Goal: Task Accomplishment & Management: Complete application form

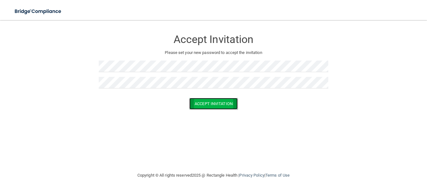
click at [224, 103] on button "Accept Invitation" at bounding box center [213, 104] width 48 height 12
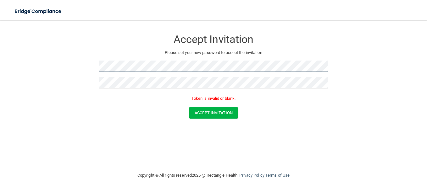
click at [90, 65] on form "Accept Invitation Please set your new password to accept the invitation Token i…" at bounding box center [214, 76] width 402 height 100
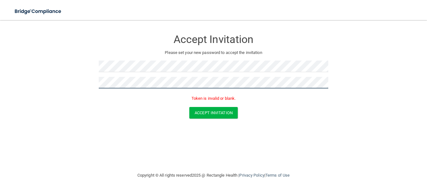
click at [95, 79] on form "Accept Invitation Please set your new password to accept the invitation Token i…" at bounding box center [214, 76] width 402 height 100
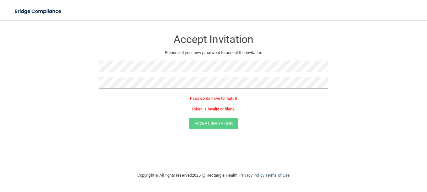
click at [80, 79] on form "Accept Invitation Please set your new password to accept the invitation Passwor…" at bounding box center [214, 81] width 402 height 111
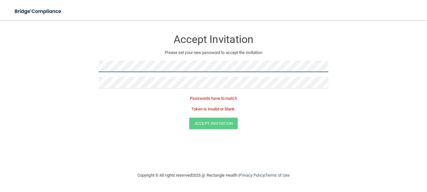
click at [54, 59] on form "Accept Invitation Please set your new password to accept the invitation Passwor…" at bounding box center [214, 81] width 402 height 111
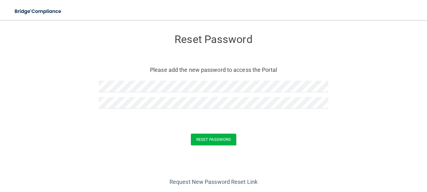
click at [236, 139] on div "Reset Password" at bounding box center [213, 140] width 411 height 12
click at [216, 139] on button "Reset Password" at bounding box center [213, 140] width 45 height 12
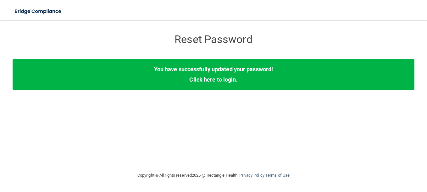
click at [219, 78] on link "Click here to login" at bounding box center [212, 79] width 47 height 7
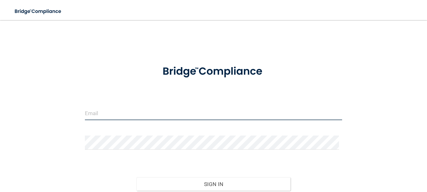
type input "[EMAIL_ADDRESS][DOMAIN_NAME]"
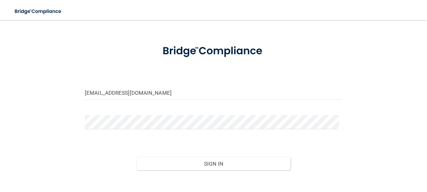
scroll to position [55, 0]
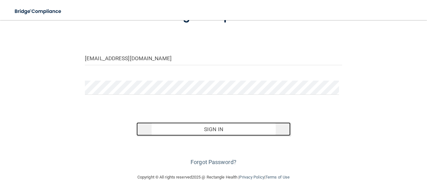
click at [211, 129] on button "Sign In" at bounding box center [213, 130] width 154 height 14
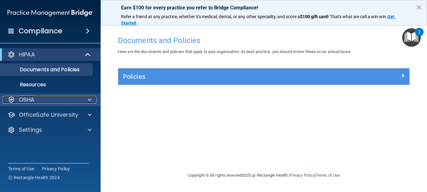
click at [88, 100] on span at bounding box center [90, 100] width 4 height 8
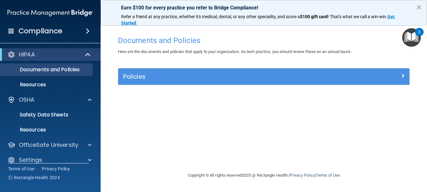
click at [410, 35] on img "Open Resource Center, 2 new notifications" at bounding box center [411, 37] width 19 height 19
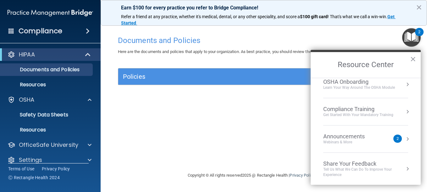
scroll to position [35, 0]
click at [345, 107] on div "Compliance Training" at bounding box center [358, 108] width 70 height 7
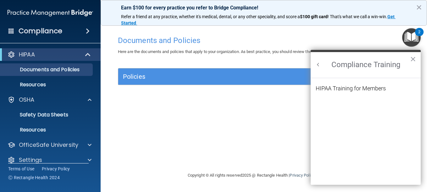
scroll to position [27, 0]
click at [342, 88] on div "HIPAA Training for Members" at bounding box center [351, 89] width 70 height 6
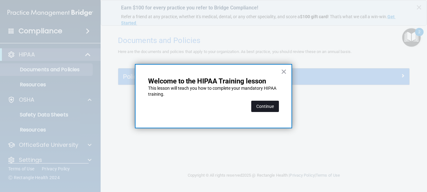
click at [264, 106] on button "Continue" at bounding box center [265, 106] width 28 height 11
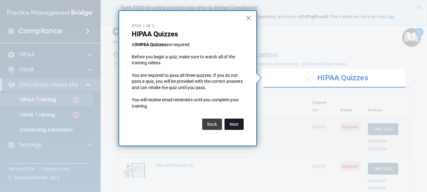
click at [237, 124] on button "Next" at bounding box center [234, 124] width 19 height 11
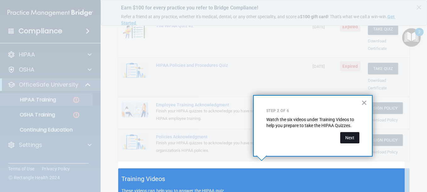
click at [351, 138] on button "Next" at bounding box center [349, 137] width 19 height 11
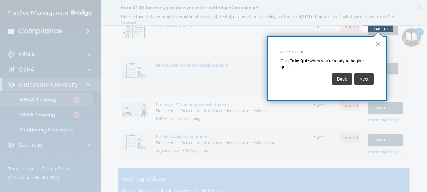
scroll to position [96, 0]
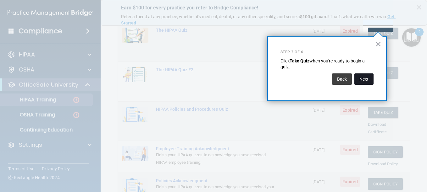
click at [362, 78] on button "Next" at bounding box center [363, 79] width 19 height 11
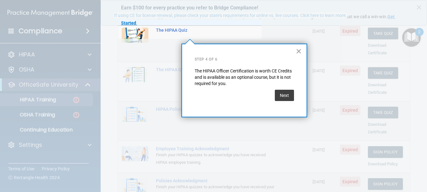
scroll to position [49, 0]
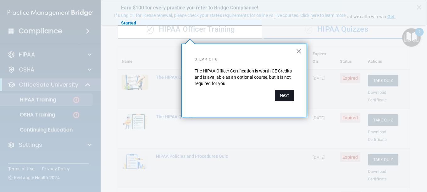
click at [286, 97] on button "Next" at bounding box center [284, 95] width 19 height 11
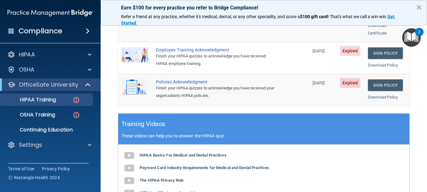
scroll to position [206, 0]
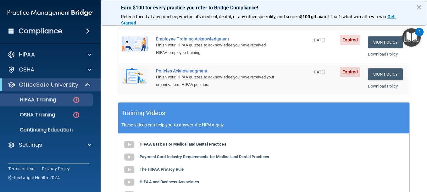
click at [186, 142] on b "HIPAA Basics For Medical and Dental Practices" at bounding box center [183, 144] width 87 height 5
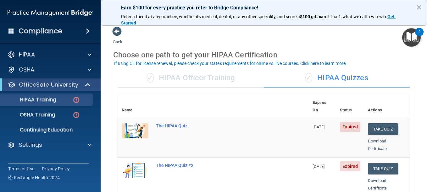
scroll to position [63, 0]
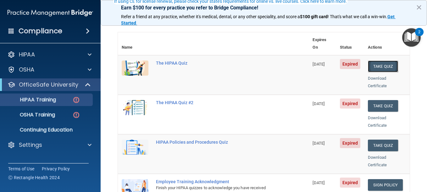
click at [379, 61] on button "Take Quiz" at bounding box center [383, 67] width 30 height 12
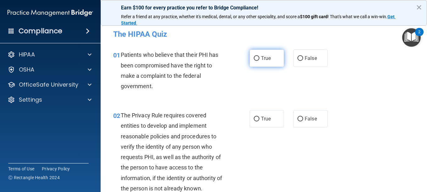
click at [264, 56] on span "True" at bounding box center [266, 58] width 10 height 6
click at [259, 56] on input "True" at bounding box center [257, 58] width 6 height 5
radio input "true"
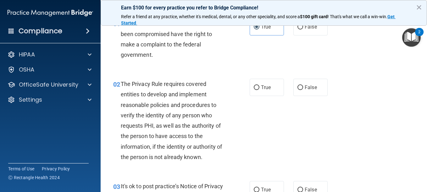
scroll to position [63, 0]
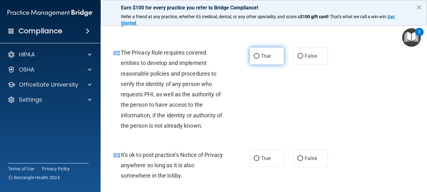
click at [261, 54] on span "True" at bounding box center [266, 56] width 10 height 6
click at [259, 54] on input "True" at bounding box center [257, 56] width 6 height 5
radio input "true"
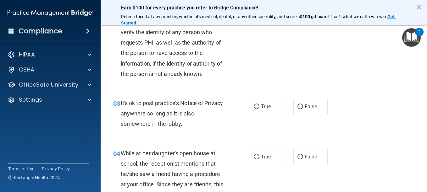
scroll to position [126, 0]
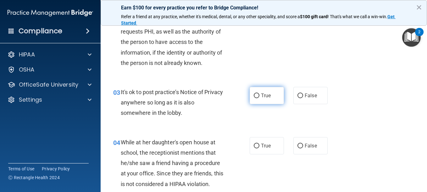
click at [267, 99] on label "True" at bounding box center [267, 95] width 34 height 17
click at [259, 98] on input "True" at bounding box center [257, 96] width 6 height 5
radio input "true"
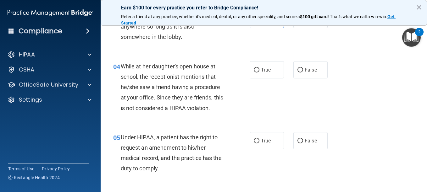
scroll to position [220, 0]
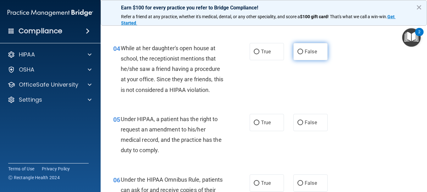
click at [306, 53] on span "False" at bounding box center [311, 52] width 12 height 6
click at [303, 53] on input "False" at bounding box center [301, 52] width 6 height 5
radio input "true"
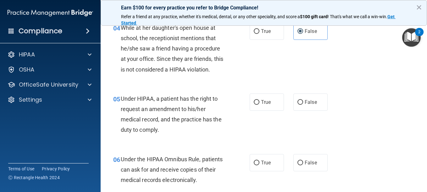
scroll to position [252, 0]
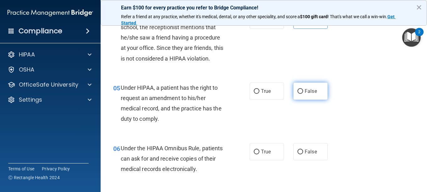
click at [305, 92] on span "False" at bounding box center [311, 91] width 12 height 6
click at [303, 92] on input "False" at bounding box center [301, 91] width 6 height 5
radio input "true"
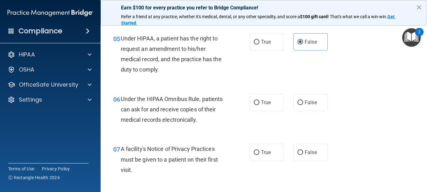
scroll to position [315, 0]
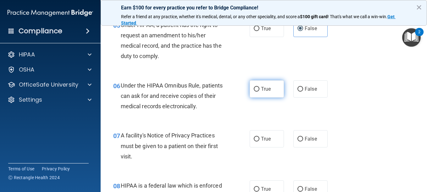
click at [266, 90] on span "True" at bounding box center [266, 89] width 10 height 6
click at [259, 90] on input "True" at bounding box center [257, 89] width 6 height 5
radio input "true"
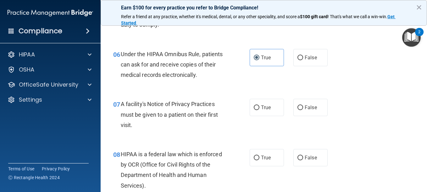
scroll to position [377, 0]
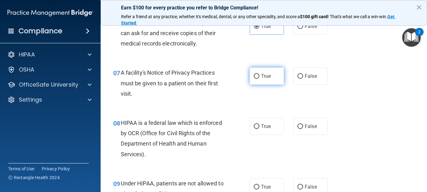
click at [270, 74] on label "True" at bounding box center [267, 76] width 34 height 17
click at [259, 74] on input "True" at bounding box center [257, 76] width 6 height 5
radio input "true"
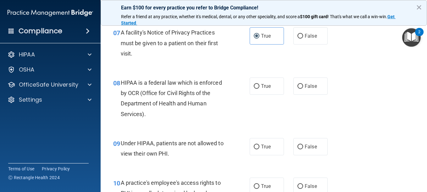
scroll to position [440, 0]
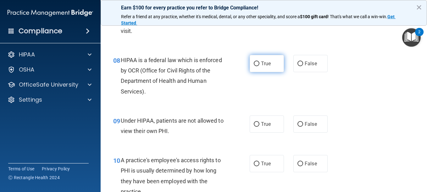
click at [258, 60] on label "True" at bounding box center [267, 63] width 34 height 17
click at [258, 62] on input "True" at bounding box center [257, 64] width 6 height 5
radio input "true"
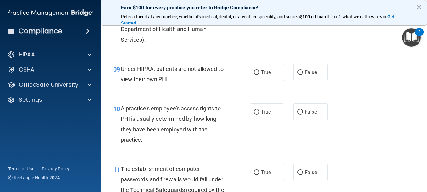
scroll to position [503, 0]
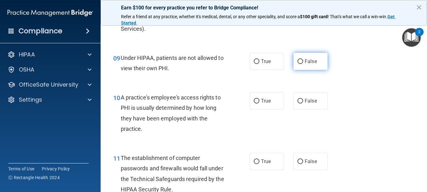
click at [317, 62] on label "False" at bounding box center [310, 61] width 34 height 17
click at [303, 62] on input "False" at bounding box center [301, 61] width 6 height 5
radio input "true"
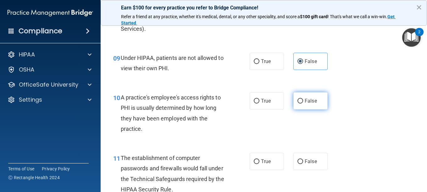
click at [309, 103] on span "False" at bounding box center [311, 101] width 12 height 6
click at [303, 103] on input "False" at bounding box center [301, 101] width 6 height 5
radio input "true"
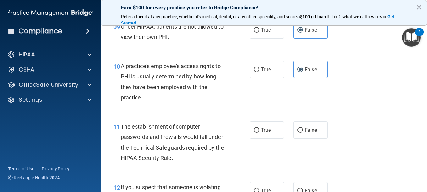
scroll to position [566, 0]
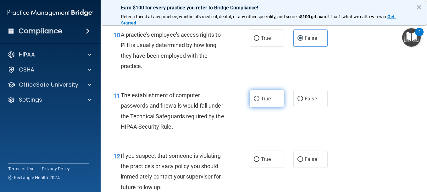
click at [262, 102] on label "True" at bounding box center [267, 98] width 34 height 17
click at [259, 102] on input "True" at bounding box center [257, 99] width 6 height 5
radio input "true"
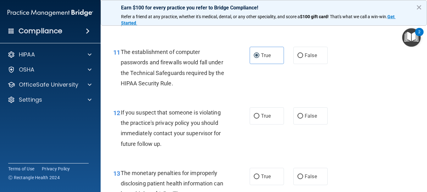
scroll to position [629, 0]
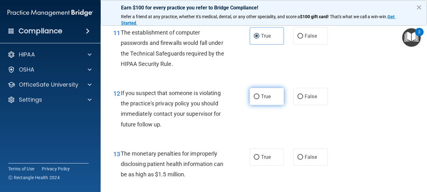
click at [270, 95] on label "True" at bounding box center [267, 96] width 34 height 17
click at [259, 95] on input "True" at bounding box center [257, 97] width 6 height 5
radio input "true"
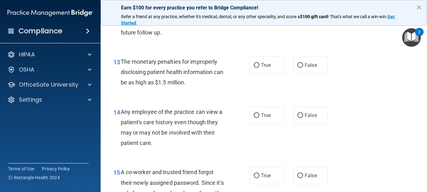
scroll to position [723, 0]
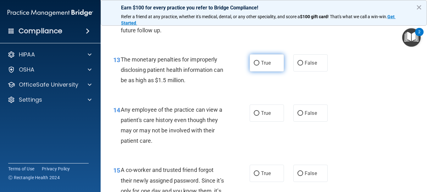
click at [265, 63] on span "True" at bounding box center [266, 63] width 10 height 6
click at [259, 63] on input "True" at bounding box center [257, 63] width 6 height 5
radio input "true"
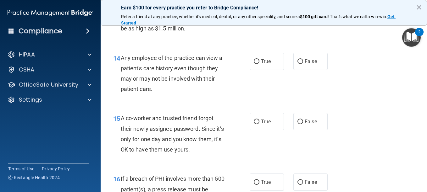
scroll to position [786, 0]
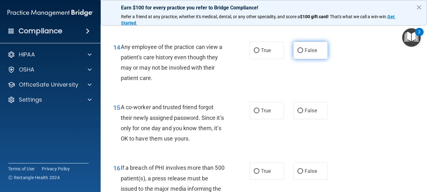
click at [306, 51] on span "False" at bounding box center [311, 50] width 12 height 6
click at [303, 51] on input "False" at bounding box center [301, 50] width 6 height 5
radio input "true"
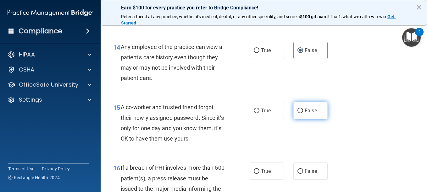
click at [317, 113] on label "False" at bounding box center [310, 110] width 34 height 17
click at [303, 113] on input "False" at bounding box center [301, 111] width 6 height 5
radio input "true"
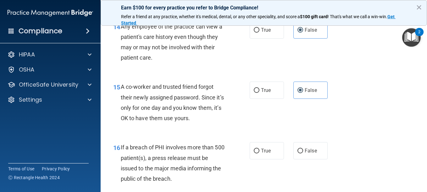
scroll to position [849, 0]
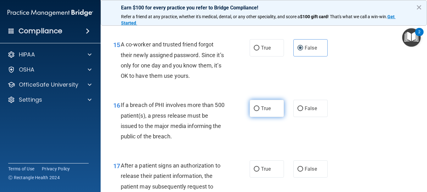
click at [265, 110] on span "True" at bounding box center [266, 109] width 10 height 6
click at [259, 110] on input "True" at bounding box center [257, 109] width 6 height 5
radio input "true"
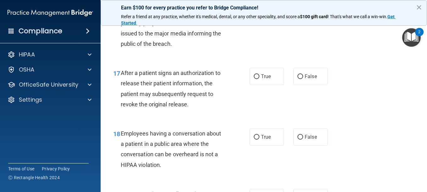
scroll to position [944, 0]
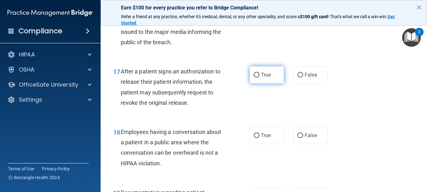
click at [265, 75] on span "True" at bounding box center [266, 75] width 10 height 6
click at [259, 75] on input "True" at bounding box center [257, 75] width 6 height 5
radio input "true"
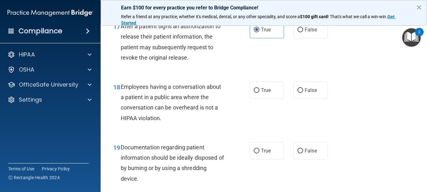
scroll to position [1006, 0]
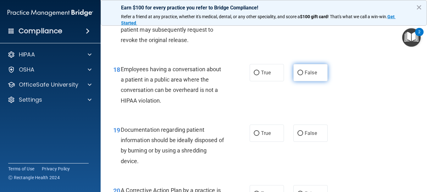
click at [305, 74] on span "False" at bounding box center [311, 73] width 12 height 6
click at [303, 74] on input "False" at bounding box center [301, 73] width 6 height 5
radio input "true"
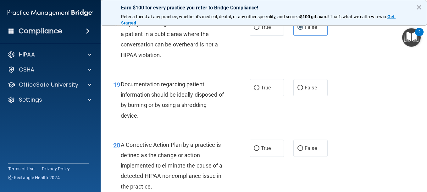
scroll to position [1069, 0]
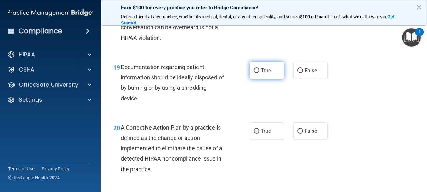
click at [264, 71] on span "True" at bounding box center [266, 71] width 10 height 6
click at [259, 71] on input "True" at bounding box center [257, 71] width 6 height 5
radio input "true"
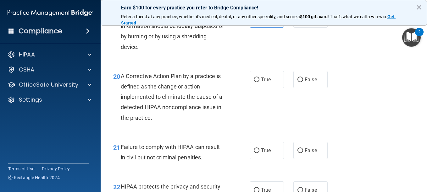
scroll to position [1132, 0]
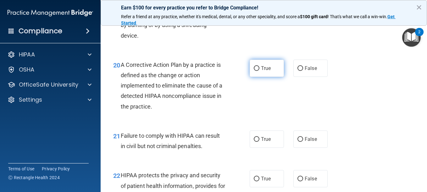
click at [272, 70] on label "True" at bounding box center [267, 68] width 34 height 17
click at [259, 70] on input "True" at bounding box center [257, 68] width 6 height 5
radio input "true"
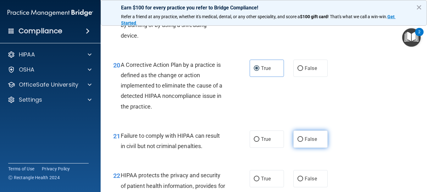
click at [303, 143] on label "False" at bounding box center [310, 139] width 34 height 17
click at [303, 142] on input "False" at bounding box center [301, 139] width 6 height 5
radio input "true"
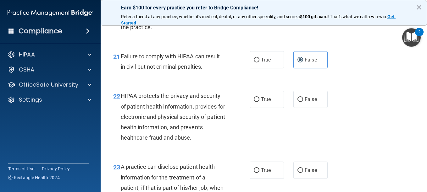
scroll to position [1227, 0]
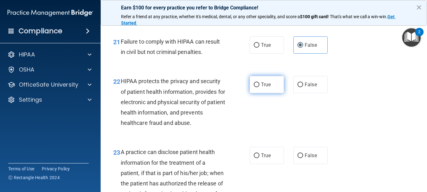
click at [263, 87] on span "True" at bounding box center [266, 85] width 10 height 6
click at [259, 87] on input "True" at bounding box center [257, 85] width 6 height 5
radio input "true"
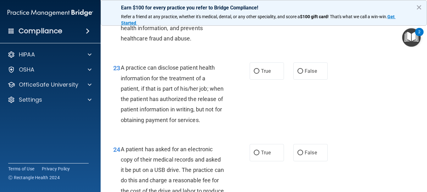
scroll to position [1321, 0]
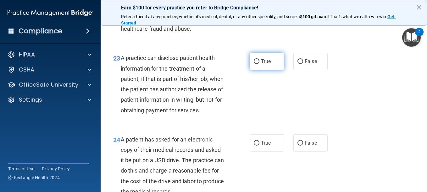
click at [266, 64] on span "True" at bounding box center [266, 61] width 10 height 6
click at [259, 64] on input "True" at bounding box center [257, 61] width 6 height 5
radio input "true"
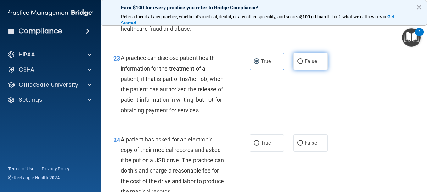
click at [305, 61] on span "False" at bounding box center [311, 61] width 12 height 6
click at [303, 61] on input "False" at bounding box center [301, 61] width 6 height 5
radio input "true"
radio input "false"
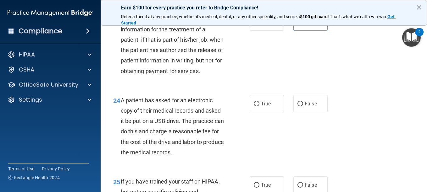
scroll to position [1384, 0]
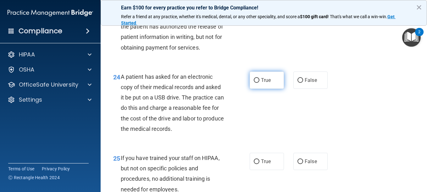
click at [258, 89] on label "True" at bounding box center [267, 80] width 34 height 17
click at [258, 83] on input "True" at bounding box center [257, 80] width 6 height 5
radio input "true"
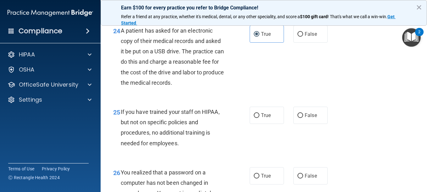
scroll to position [1478, 0]
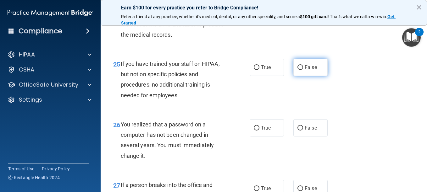
click at [305, 70] on span "False" at bounding box center [311, 67] width 12 height 6
click at [303, 70] on input "False" at bounding box center [301, 67] width 6 height 5
radio input "true"
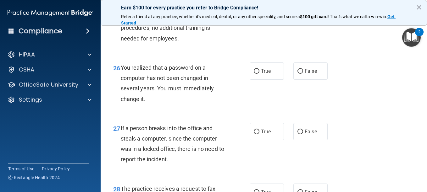
scroll to position [1541, 0]
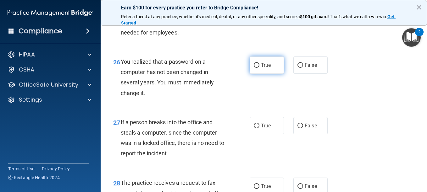
click at [261, 68] on span "True" at bounding box center [266, 65] width 10 height 6
click at [259, 68] on input "True" at bounding box center [257, 65] width 6 height 5
radio input "true"
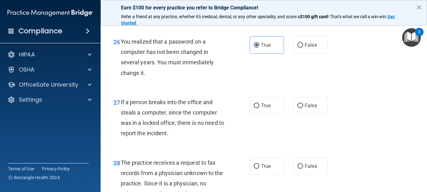
scroll to position [1604, 0]
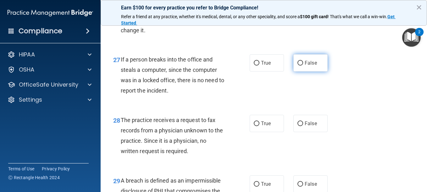
click at [305, 66] on span "False" at bounding box center [311, 63] width 12 height 6
click at [303, 66] on input "False" at bounding box center [301, 63] width 6 height 5
radio input "true"
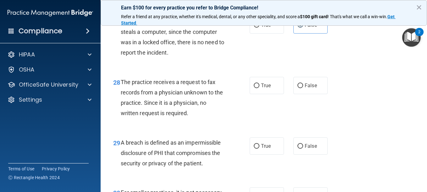
scroll to position [1667, 0]
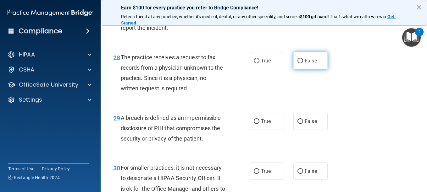
click at [312, 64] on span "False" at bounding box center [311, 61] width 12 height 6
click at [303, 64] on input "False" at bounding box center [301, 61] width 6 height 5
radio input "true"
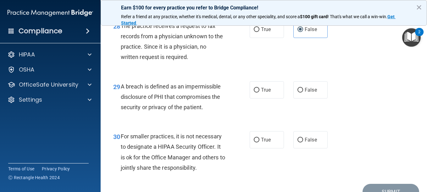
scroll to position [1730, 0]
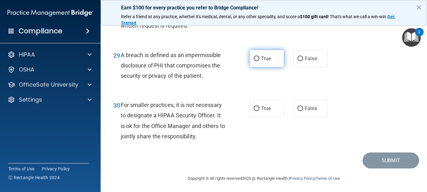
click at [261, 62] on span "True" at bounding box center [266, 59] width 10 height 6
click at [259, 61] on input "True" at bounding box center [257, 59] width 6 height 5
radio input "true"
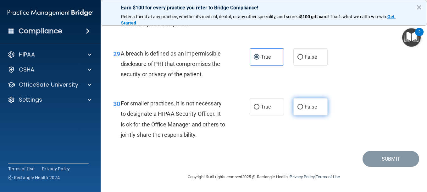
click at [314, 106] on span "False" at bounding box center [311, 107] width 12 height 6
click at [303, 106] on input "False" at bounding box center [301, 107] width 6 height 5
radio input "true"
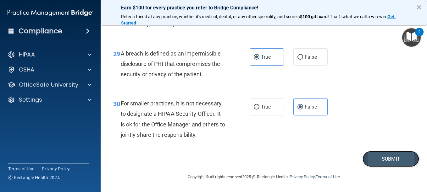
click at [395, 159] on button "Submit" at bounding box center [391, 159] width 57 height 16
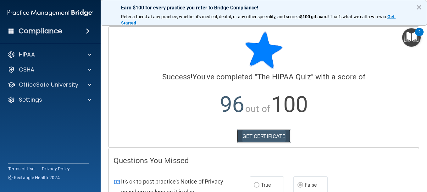
click at [263, 135] on link "GET CERTIFICATE" at bounding box center [264, 137] width 54 height 14
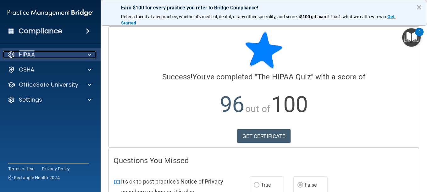
click at [90, 53] on span at bounding box center [90, 55] width 4 height 8
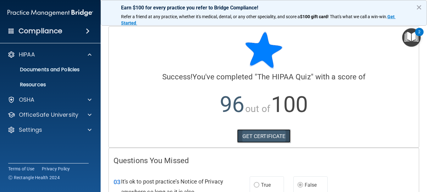
click at [266, 133] on link "GET CERTIFICATE" at bounding box center [264, 137] width 54 height 14
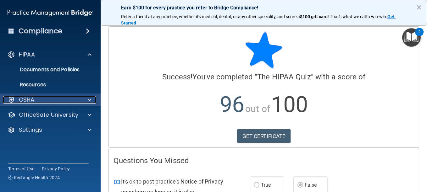
click at [86, 101] on div at bounding box center [89, 100] width 16 height 8
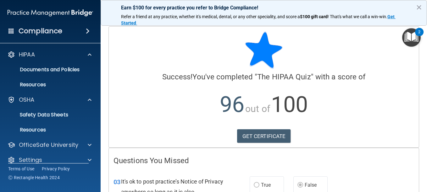
click at [79, 29] on div "Compliance" at bounding box center [50, 31] width 101 height 14
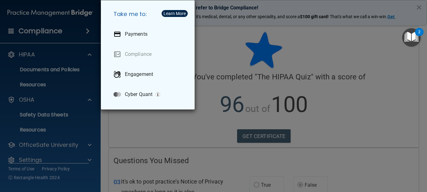
click at [222, 121] on div "Take me to: Payments Compliance Engagement Cyber Quant" at bounding box center [213, 96] width 427 height 192
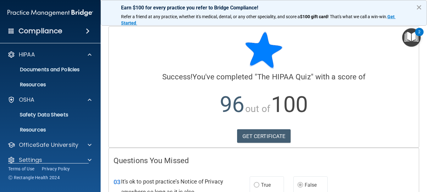
click at [420, 9] on button "×" at bounding box center [419, 7] width 6 height 10
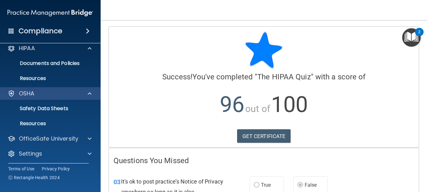
scroll to position [8, 0]
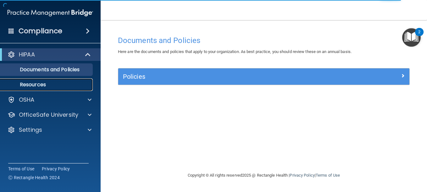
click at [43, 86] on p "Resources" at bounding box center [47, 85] width 86 height 6
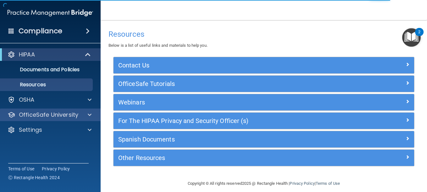
click at [58, 120] on div "OfficeSafe University" at bounding box center [50, 115] width 101 height 13
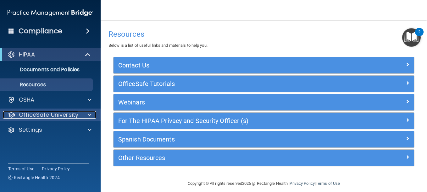
click at [88, 114] on span at bounding box center [90, 115] width 4 height 8
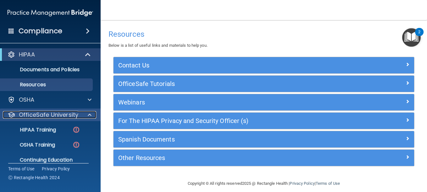
scroll to position [23, 0]
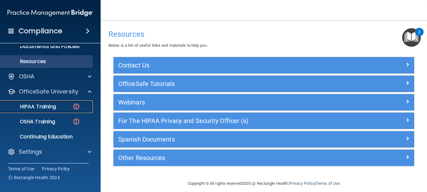
click at [43, 104] on p "HIPAA Training" at bounding box center [30, 107] width 52 height 6
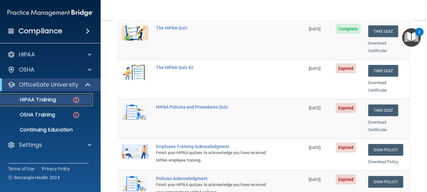
scroll to position [63, 0]
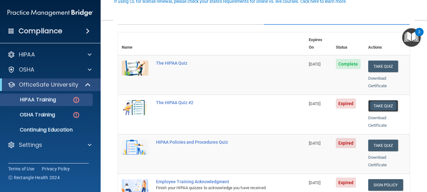
click at [368, 100] on button "Take Quiz" at bounding box center [383, 106] width 30 height 12
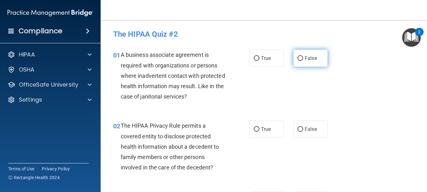
click at [310, 60] on span "False" at bounding box center [311, 58] width 12 height 6
click at [303, 60] on input "False" at bounding box center [301, 58] width 6 height 5
radio input "true"
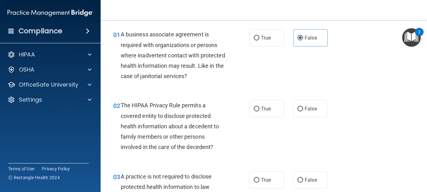
scroll to position [31, 0]
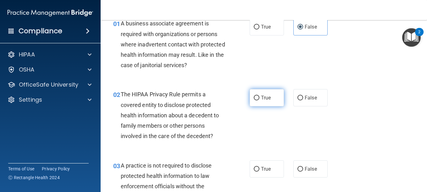
click at [273, 98] on label "True" at bounding box center [267, 97] width 34 height 17
click at [259, 98] on input "True" at bounding box center [257, 98] width 6 height 5
radio input "true"
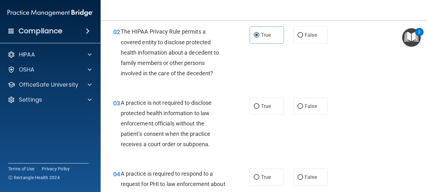
scroll to position [126, 0]
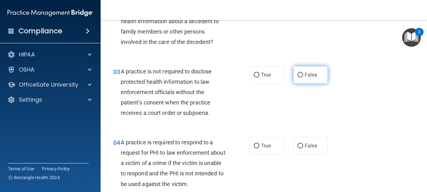
click at [317, 79] on label "False" at bounding box center [310, 74] width 34 height 17
click at [303, 78] on input "False" at bounding box center [301, 75] width 6 height 5
radio input "true"
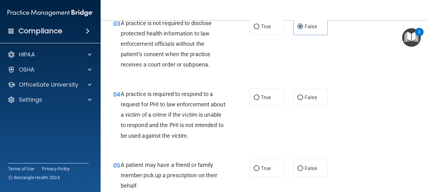
scroll to position [189, 0]
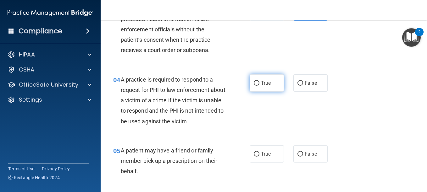
click at [267, 86] on label "True" at bounding box center [267, 83] width 34 height 17
click at [259, 86] on input "True" at bounding box center [257, 83] width 6 height 5
radio input "true"
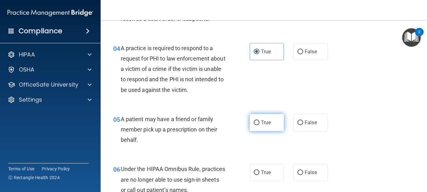
click at [267, 126] on label "True" at bounding box center [267, 122] width 34 height 17
click at [259, 125] on input "True" at bounding box center [257, 123] width 6 height 5
radio input "true"
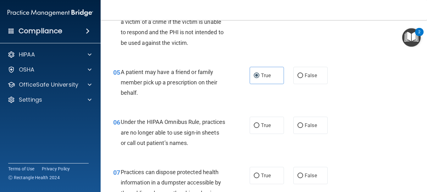
scroll to position [283, 0]
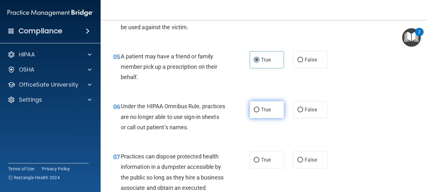
click at [270, 107] on label "True" at bounding box center [267, 109] width 34 height 17
click at [259, 108] on input "True" at bounding box center [257, 110] width 6 height 5
radio input "true"
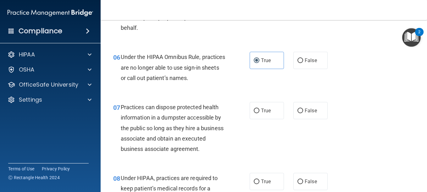
scroll to position [377, 0]
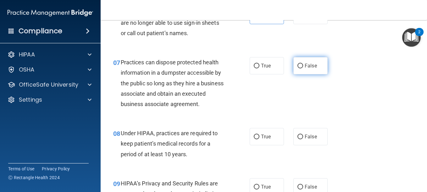
click at [300, 66] on input "False" at bounding box center [301, 66] width 6 height 5
radio input "true"
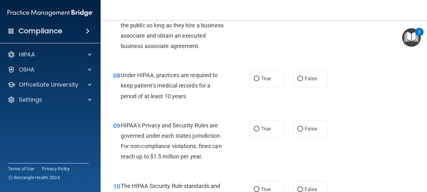
scroll to position [440, 0]
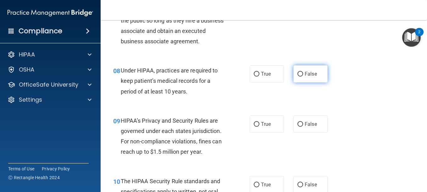
click at [310, 83] on label "False" at bounding box center [310, 73] width 34 height 17
click at [303, 77] on input "False" at bounding box center [301, 74] width 6 height 5
radio input "true"
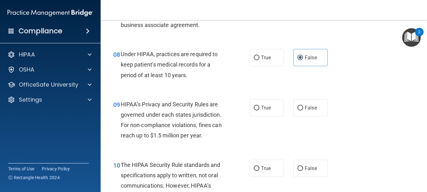
scroll to position [472, 0]
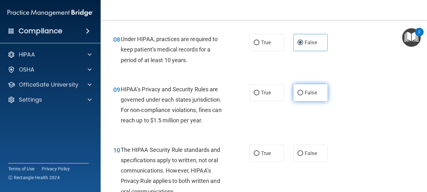
click at [317, 102] on label "False" at bounding box center [310, 92] width 34 height 17
click at [303, 96] on input "False" at bounding box center [301, 93] width 6 height 5
radio input "true"
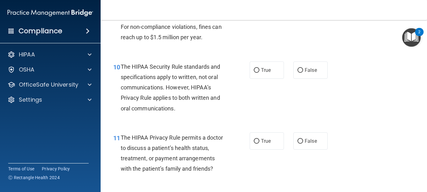
scroll to position [566, 0]
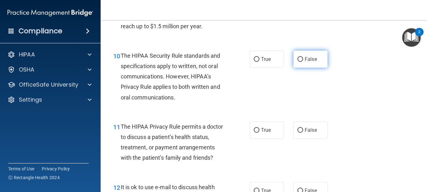
click at [308, 62] on span "False" at bounding box center [311, 59] width 12 height 6
click at [303, 62] on input "False" at bounding box center [301, 59] width 6 height 5
radio input "true"
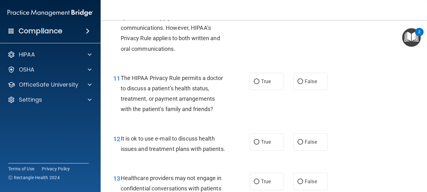
scroll to position [629, 0]
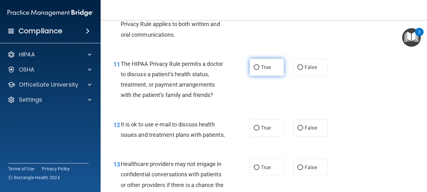
click at [266, 70] on span "True" at bounding box center [266, 67] width 10 height 6
click at [259, 70] on input "True" at bounding box center [257, 67] width 6 height 5
radio input "true"
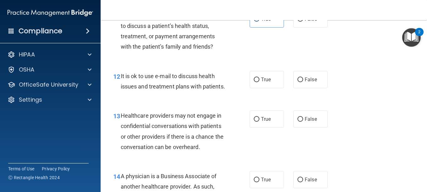
scroll to position [692, 0]
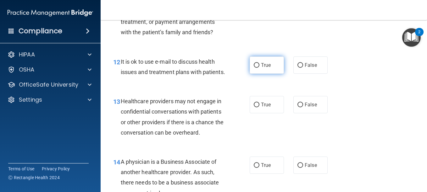
click at [268, 68] on span "True" at bounding box center [266, 65] width 10 height 6
click at [259, 68] on input "True" at bounding box center [257, 65] width 6 height 5
radio input "true"
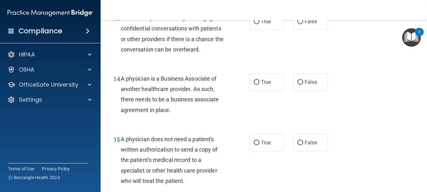
scroll to position [786, 0]
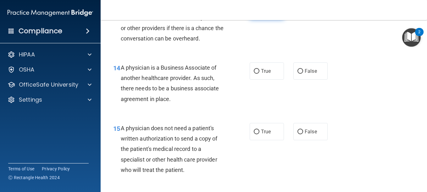
click at [274, 19] on label "True" at bounding box center [267, 10] width 34 height 17
click at [259, 13] on input "True" at bounding box center [257, 10] width 6 height 5
radio input "true"
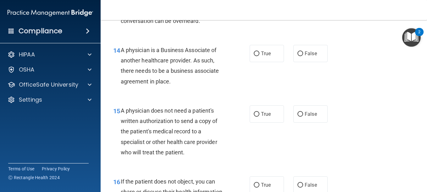
scroll to position [818, 0]
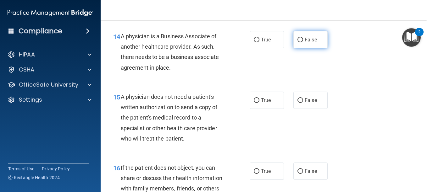
click at [309, 48] on label "False" at bounding box center [310, 39] width 34 height 17
click at [303, 42] on input "False" at bounding box center [301, 40] width 6 height 5
radio input "true"
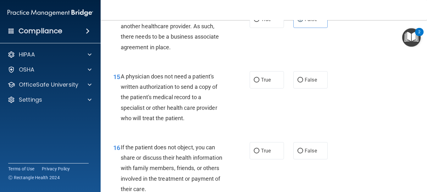
scroll to position [849, 0]
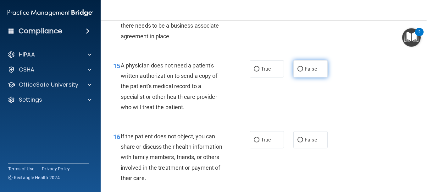
click at [309, 72] on span "False" at bounding box center [311, 69] width 12 height 6
click at [303, 72] on input "False" at bounding box center [301, 69] width 6 height 5
radio input "true"
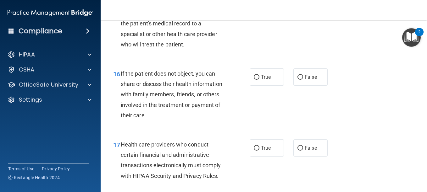
scroll to position [944, 0]
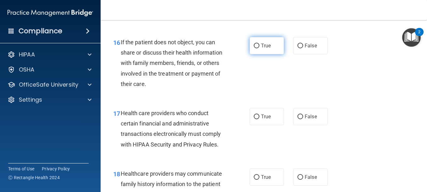
click at [262, 54] on label "True" at bounding box center [267, 45] width 34 height 17
click at [259, 48] on input "True" at bounding box center [257, 46] width 6 height 5
radio input "true"
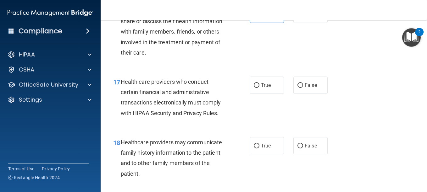
scroll to position [1006, 0]
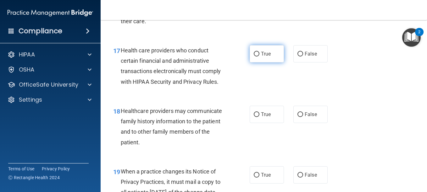
click at [257, 63] on label "True" at bounding box center [267, 53] width 34 height 17
click at [257, 57] on input "True" at bounding box center [257, 54] width 6 height 5
radio input "true"
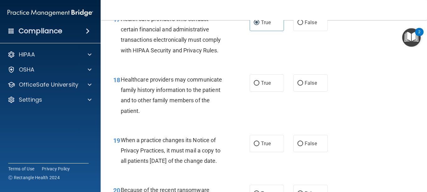
scroll to position [1069, 0]
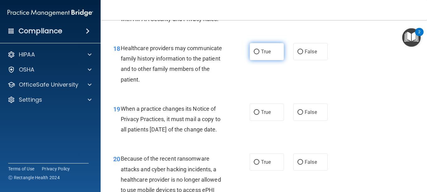
click at [255, 60] on label "True" at bounding box center [267, 51] width 34 height 17
click at [255, 54] on input "True" at bounding box center [257, 52] width 6 height 5
radio input "true"
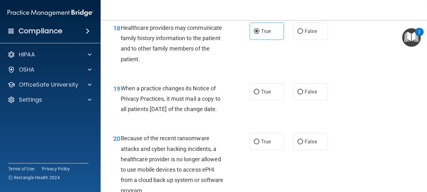
scroll to position [1101, 0]
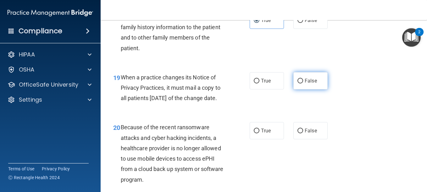
click at [315, 90] on label "False" at bounding box center [310, 80] width 34 height 17
click at [303, 84] on input "False" at bounding box center [301, 81] width 6 height 5
radio input "true"
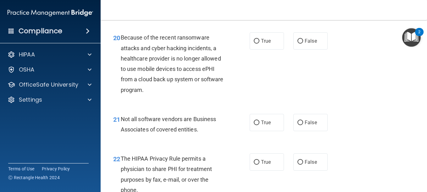
scroll to position [1195, 0]
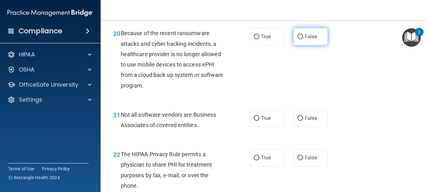
click at [315, 45] on label "False" at bounding box center [310, 36] width 34 height 17
click at [303, 39] on input "False" at bounding box center [301, 37] width 6 height 5
radio input "true"
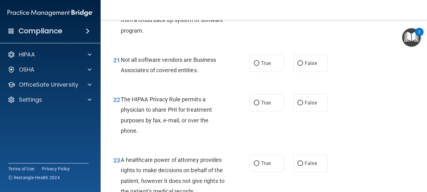
scroll to position [1258, 0]
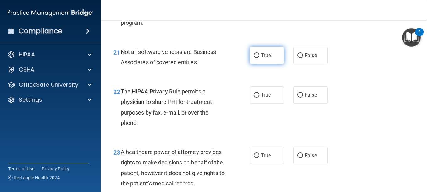
click at [263, 58] on span "True" at bounding box center [266, 56] width 10 height 6
click at [259, 58] on input "True" at bounding box center [257, 55] width 6 height 5
radio input "true"
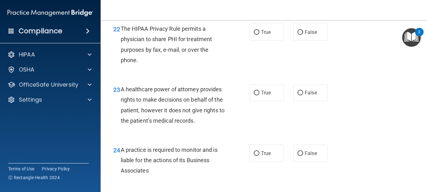
scroll to position [1352, 0]
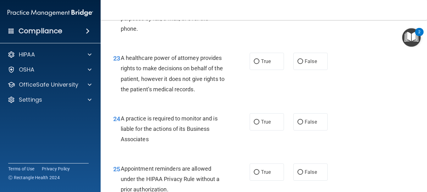
click at [268, 4] on span "True" at bounding box center [266, 1] width 10 height 6
click at [259, 3] on input "True" at bounding box center [257, 1] width 6 height 5
radio input "true"
click at [318, 70] on label "False" at bounding box center [310, 61] width 34 height 17
click at [303, 64] on input "False" at bounding box center [301, 61] width 6 height 5
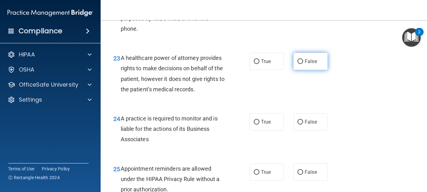
radio input "true"
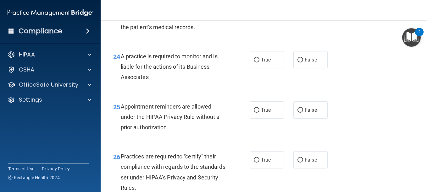
scroll to position [1415, 0]
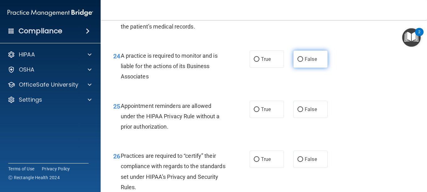
click at [309, 62] on span "False" at bounding box center [311, 59] width 12 height 6
click at [303, 62] on input "False" at bounding box center [301, 59] width 6 height 5
radio input "true"
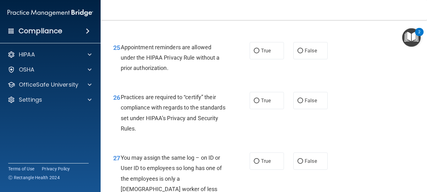
scroll to position [1478, 0]
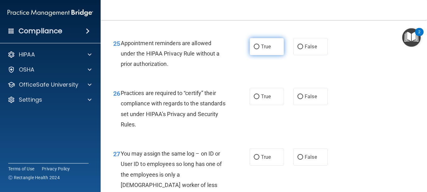
click at [271, 55] on label "True" at bounding box center [267, 46] width 34 height 17
click at [259, 49] on input "True" at bounding box center [257, 47] width 6 height 5
radio input "true"
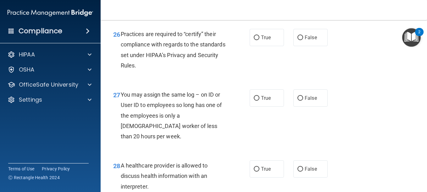
scroll to position [1510, 0]
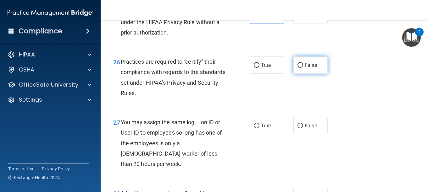
click at [309, 74] on label "False" at bounding box center [310, 65] width 34 height 17
click at [303, 68] on input "False" at bounding box center [301, 65] width 6 height 5
radio input "true"
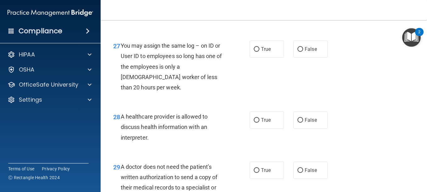
scroll to position [1604, 0]
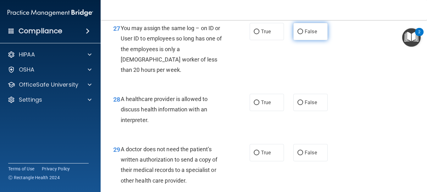
click at [305, 35] on span "False" at bounding box center [311, 32] width 12 height 6
click at [303, 34] on input "False" at bounding box center [301, 32] width 6 height 5
radio input "true"
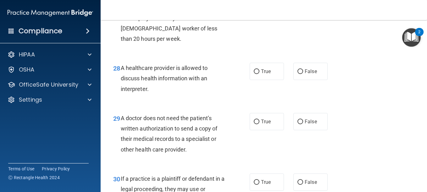
scroll to position [1667, 0]
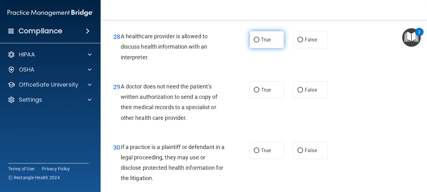
click at [270, 48] on label "True" at bounding box center [267, 39] width 34 height 17
click at [259, 42] on input "True" at bounding box center [257, 40] width 6 height 5
radio input "true"
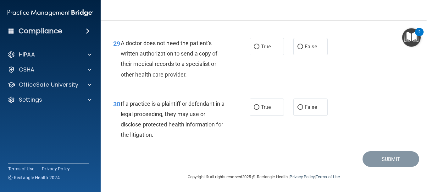
scroll to position [1730, 0]
click at [275, 55] on label "True" at bounding box center [267, 46] width 34 height 17
click at [259, 49] on input "True" at bounding box center [257, 47] width 6 height 5
radio input "true"
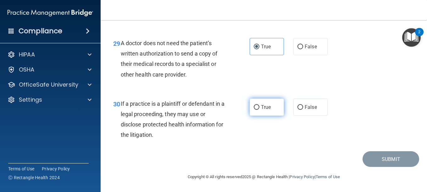
click at [264, 110] on span "True" at bounding box center [266, 107] width 10 height 6
click at [259, 110] on input "True" at bounding box center [257, 107] width 6 height 5
radio input "true"
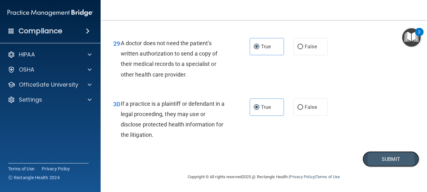
click at [388, 168] on button "Submit" at bounding box center [391, 160] width 57 height 16
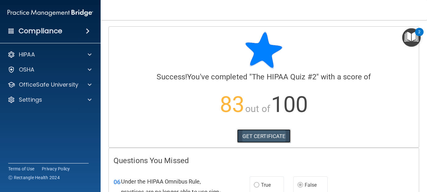
click at [260, 135] on link "GET CERTIFICATE" at bounding box center [264, 137] width 54 height 14
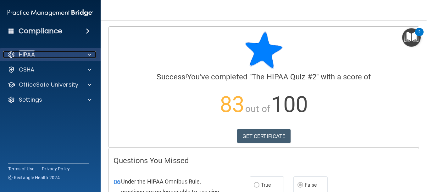
click at [72, 55] on div "HIPAA" at bounding box center [42, 55] width 78 height 8
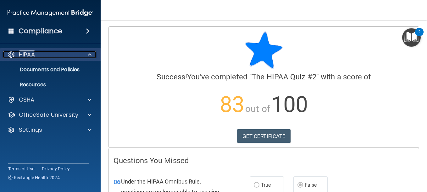
click at [34, 56] on p "HIPAA" at bounding box center [27, 55] width 16 height 8
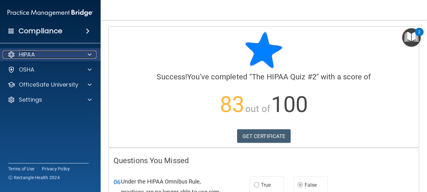
click at [34, 56] on p "HIPAA" at bounding box center [27, 55] width 16 height 8
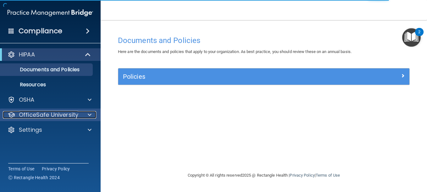
click at [87, 114] on div at bounding box center [89, 115] width 16 height 8
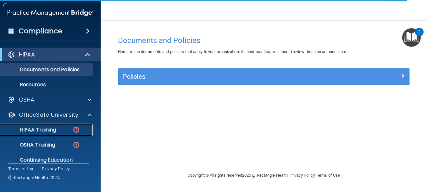
click at [52, 130] on p "HIPAA Training" at bounding box center [30, 130] width 52 height 6
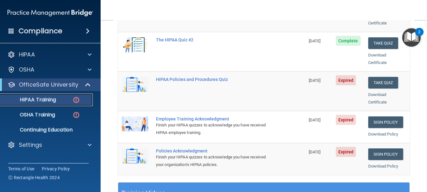
scroll to position [94, 0]
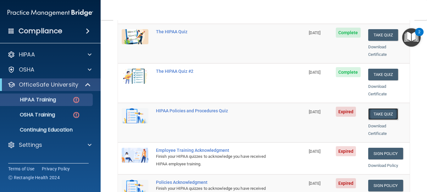
click at [379, 109] on button "Take Quiz" at bounding box center [383, 115] width 30 height 12
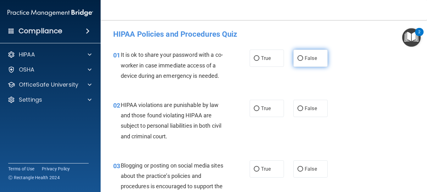
click at [310, 60] on span "False" at bounding box center [311, 58] width 12 height 6
click at [303, 60] on input "False" at bounding box center [301, 58] width 6 height 5
radio input "true"
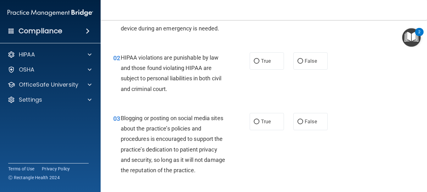
scroll to position [63, 0]
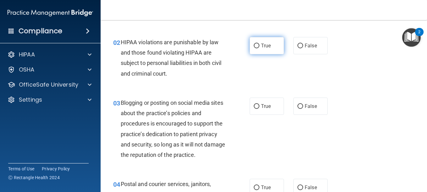
click at [266, 49] on span "True" at bounding box center [266, 46] width 10 height 6
click at [259, 48] on input "True" at bounding box center [257, 46] width 6 height 5
radio input "true"
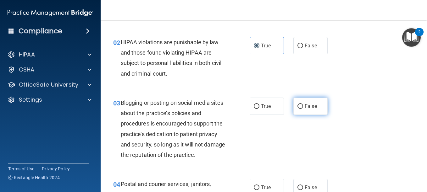
click at [302, 115] on label "False" at bounding box center [310, 106] width 34 height 17
click at [302, 109] on input "False" at bounding box center [301, 106] width 6 height 5
radio input "true"
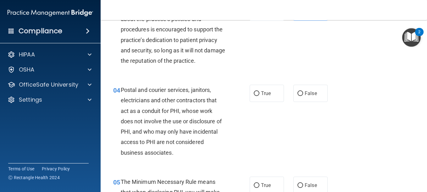
scroll to position [220, 0]
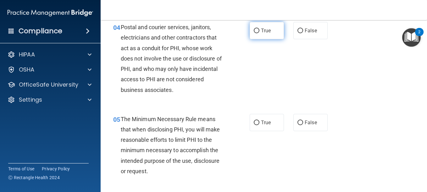
click at [273, 39] on label "True" at bounding box center [267, 30] width 34 height 17
click at [259, 33] on input "True" at bounding box center [257, 31] width 6 height 5
radio input "true"
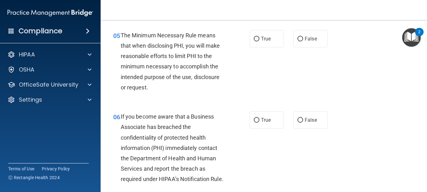
scroll to position [315, 0]
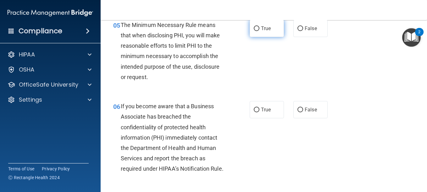
click at [262, 37] on label "True" at bounding box center [267, 28] width 34 height 17
click at [259, 31] on input "True" at bounding box center [257, 28] width 6 height 5
radio input "true"
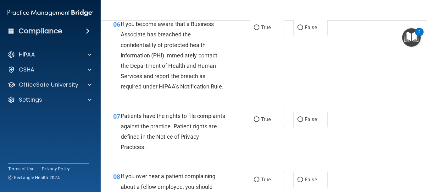
scroll to position [409, 0]
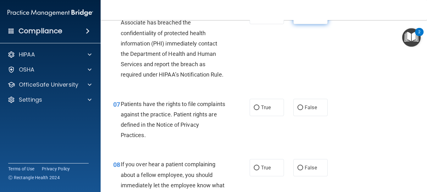
click at [313, 19] on span "False" at bounding box center [311, 16] width 12 height 6
click at [303, 18] on input "False" at bounding box center [301, 16] width 6 height 5
radio input "true"
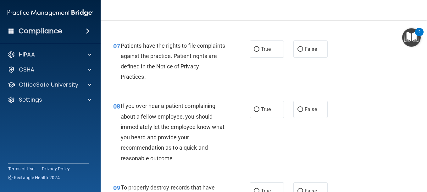
scroll to position [472, 0]
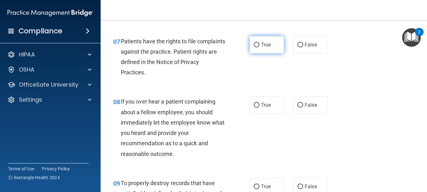
click at [274, 53] on label "True" at bounding box center [267, 44] width 34 height 17
click at [259, 47] on input "True" at bounding box center [257, 45] width 6 height 5
radio input "true"
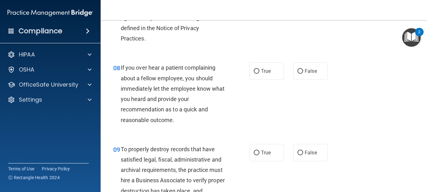
scroll to position [535, 0]
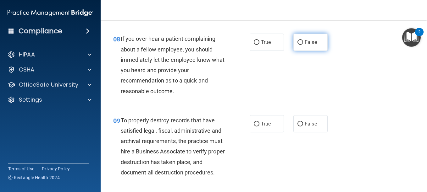
click at [310, 45] on span "False" at bounding box center [311, 42] width 12 height 6
click at [303, 45] on input "False" at bounding box center [301, 42] width 6 height 5
radio input "true"
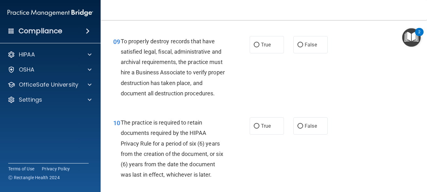
scroll to position [629, 0]
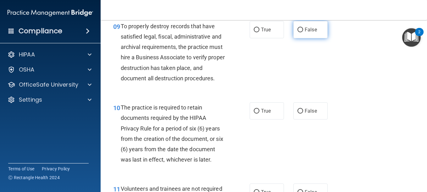
click at [318, 38] on label "False" at bounding box center [310, 29] width 34 height 17
click at [303, 32] on input "False" at bounding box center [301, 30] width 6 height 5
radio input "true"
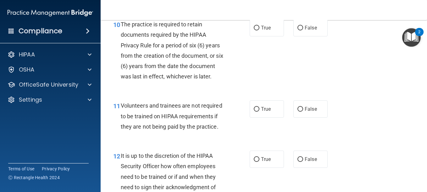
scroll to position [723, 0]
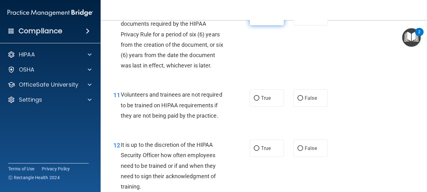
click at [270, 25] on label "True" at bounding box center [267, 16] width 34 height 17
click at [259, 19] on input "True" at bounding box center [257, 17] width 6 height 5
radio input "true"
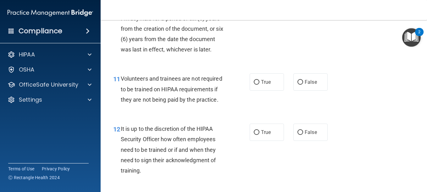
scroll to position [786, 0]
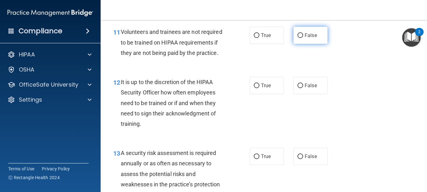
click at [317, 44] on label "False" at bounding box center [310, 35] width 34 height 17
click at [303, 38] on input "False" at bounding box center [301, 35] width 6 height 5
radio input "true"
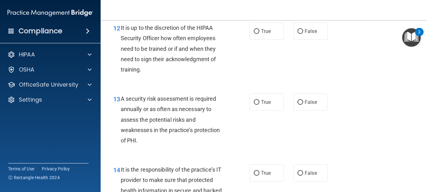
scroll to position [849, 0]
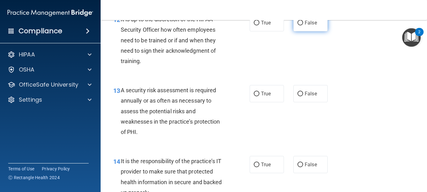
click at [310, 26] on span "False" at bounding box center [311, 23] width 12 height 6
click at [303, 25] on input "False" at bounding box center [301, 23] width 6 height 5
radio input "true"
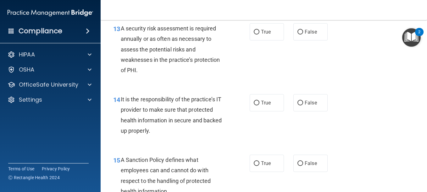
scroll to position [912, 0]
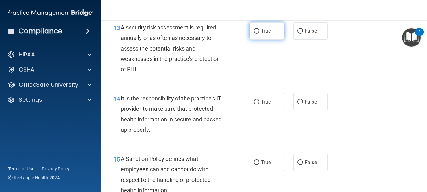
click at [262, 34] on span "True" at bounding box center [266, 31] width 10 height 6
click at [259, 34] on input "True" at bounding box center [257, 31] width 6 height 5
radio input "true"
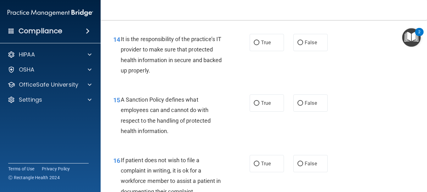
scroll to position [1006, 0]
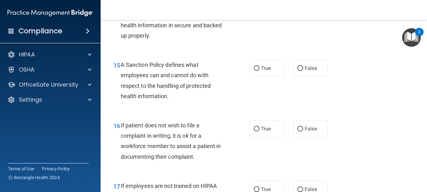
click at [302, 16] on label "False" at bounding box center [310, 7] width 34 height 17
click at [302, 10] on input "False" at bounding box center [301, 8] width 6 height 5
radio input "true"
click at [311, 77] on label "False" at bounding box center [310, 68] width 34 height 17
click at [303, 71] on input "False" at bounding box center [301, 68] width 6 height 5
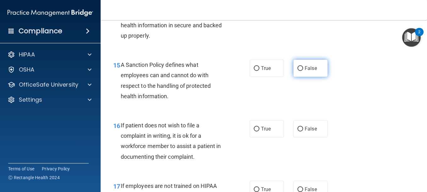
radio input "true"
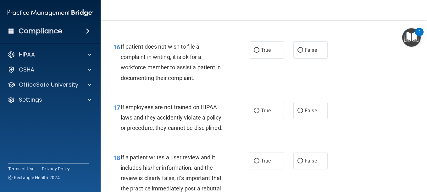
scroll to position [1101, 0]
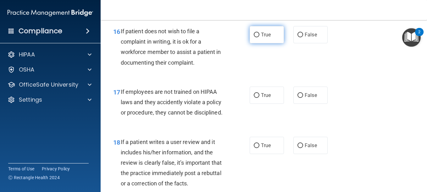
click at [267, 43] on label "True" at bounding box center [267, 34] width 34 height 17
click at [259, 37] on input "True" at bounding box center [257, 35] width 6 height 5
radio input "true"
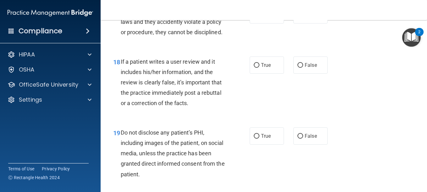
scroll to position [1195, 0]
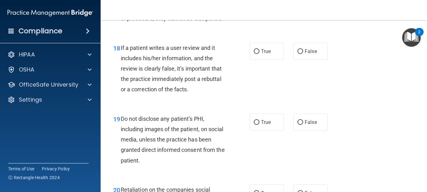
click at [314, 10] on label "False" at bounding box center [310, 0] width 34 height 17
click at [303, 4] on input "False" at bounding box center [301, 1] width 6 height 5
radio input "true"
click at [316, 60] on label "False" at bounding box center [310, 51] width 34 height 17
click at [303, 54] on input "False" at bounding box center [301, 51] width 6 height 5
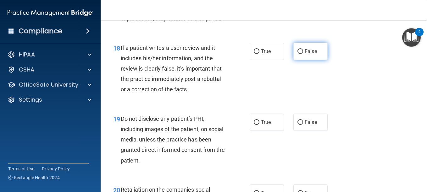
radio input "true"
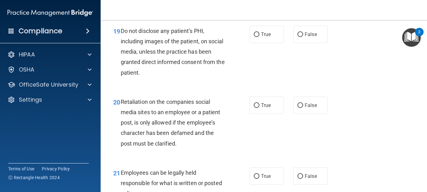
scroll to position [1289, 0]
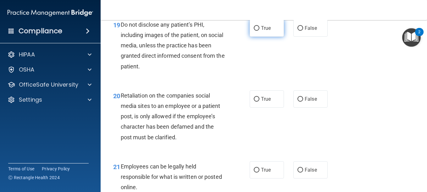
click at [264, 31] on span "True" at bounding box center [266, 28] width 10 height 6
click at [259, 31] on input "True" at bounding box center [257, 28] width 6 height 5
radio input "true"
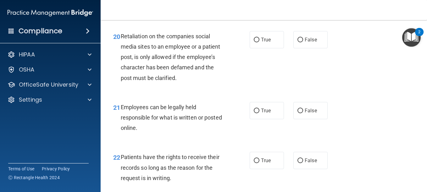
scroll to position [1352, 0]
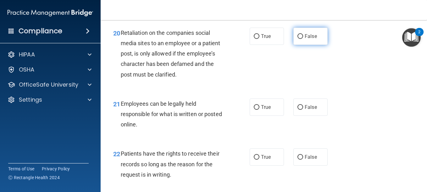
click at [312, 45] on label "False" at bounding box center [310, 36] width 34 height 17
click at [303, 39] on input "False" at bounding box center [301, 36] width 6 height 5
radio input "true"
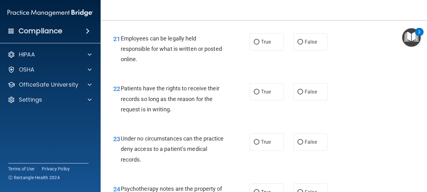
scroll to position [1447, 0]
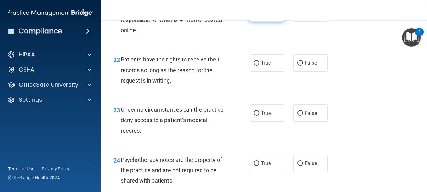
click at [269, 22] on label "True" at bounding box center [267, 12] width 34 height 17
click at [259, 16] on input "True" at bounding box center [257, 13] width 6 height 5
radio input "true"
click at [266, 66] on span "True" at bounding box center [266, 63] width 10 height 6
click at [259, 66] on input "True" at bounding box center [257, 63] width 6 height 5
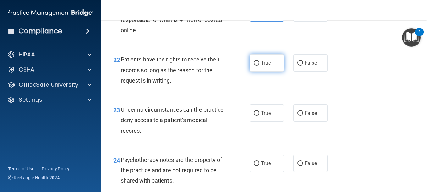
radio input "true"
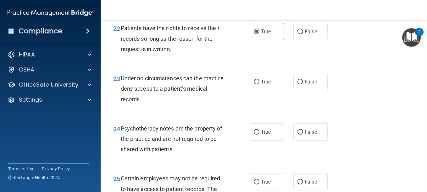
scroll to position [1510, 0]
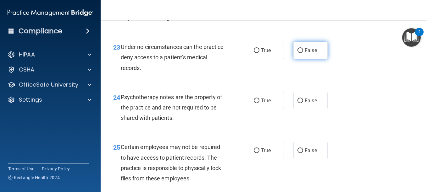
click at [300, 53] on input "False" at bounding box center [301, 50] width 6 height 5
radio input "true"
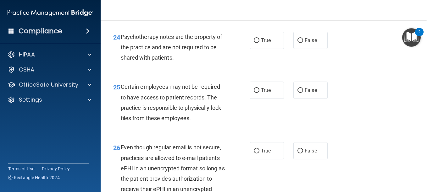
scroll to position [1573, 0]
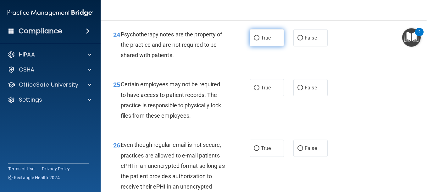
click at [265, 41] on span "True" at bounding box center [266, 38] width 10 height 6
click at [259, 41] on input "True" at bounding box center [257, 38] width 6 height 5
radio input "true"
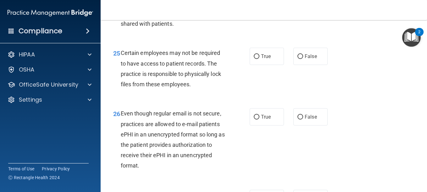
scroll to position [1635, 0]
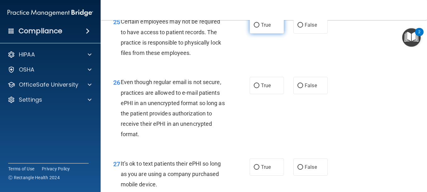
click at [271, 34] on label "True" at bounding box center [267, 24] width 34 height 17
click at [259, 28] on input "True" at bounding box center [257, 25] width 6 height 5
radio input "true"
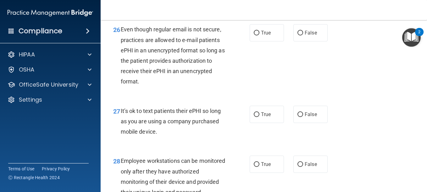
scroll to position [1698, 0]
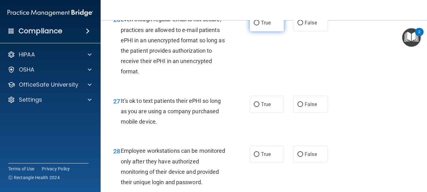
click at [269, 31] on label "True" at bounding box center [267, 22] width 34 height 17
click at [259, 25] on input "True" at bounding box center [257, 23] width 6 height 5
radio input "true"
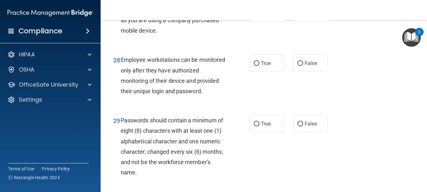
scroll to position [1793, 0]
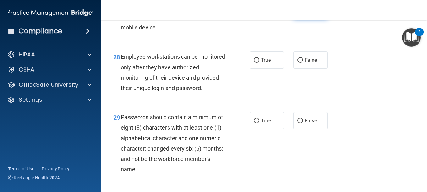
click at [316, 19] on label "False" at bounding box center [310, 10] width 34 height 17
click at [303, 13] on input "False" at bounding box center [301, 10] width 6 height 5
radio input "true"
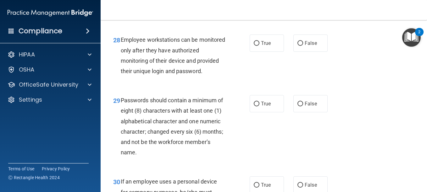
scroll to position [1824, 0]
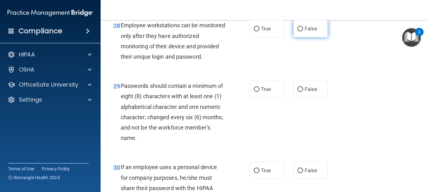
click at [311, 32] on span "False" at bounding box center [311, 29] width 12 height 6
click at [303, 31] on input "False" at bounding box center [301, 29] width 6 height 5
radio input "true"
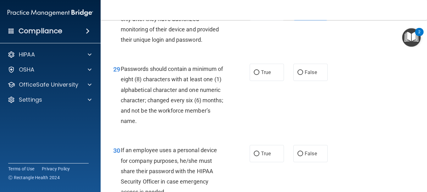
scroll to position [1887, 0]
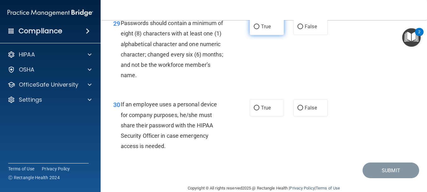
click at [263, 30] on span "True" at bounding box center [266, 27] width 10 height 6
click at [259, 29] on input "True" at bounding box center [257, 27] width 6 height 5
radio input "true"
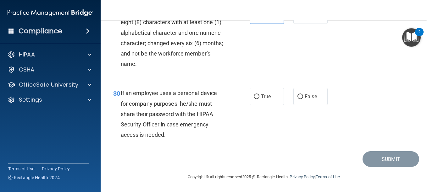
scroll to position [1951, 0]
click at [302, 105] on label "False" at bounding box center [310, 96] width 34 height 17
click at [302, 99] on input "False" at bounding box center [301, 97] width 6 height 5
radio input "true"
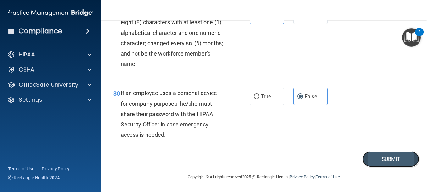
click at [389, 154] on button "Submit" at bounding box center [391, 160] width 57 height 16
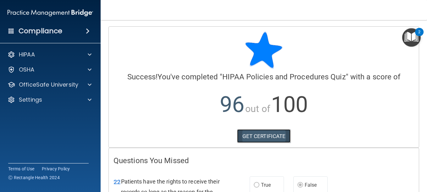
click at [272, 136] on link "GET CERTIFICATE" at bounding box center [264, 137] width 54 height 14
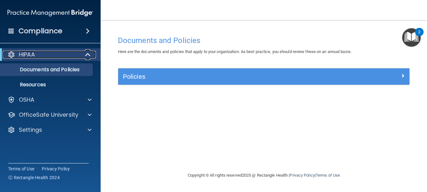
click at [75, 56] on div "HIPAA" at bounding box center [42, 55] width 78 height 8
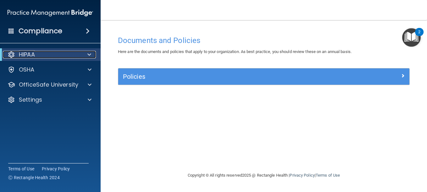
click at [75, 56] on div "HIPAA" at bounding box center [42, 55] width 78 height 8
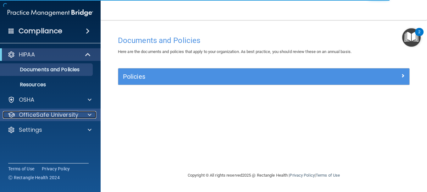
click at [88, 116] on span at bounding box center [90, 115] width 4 height 8
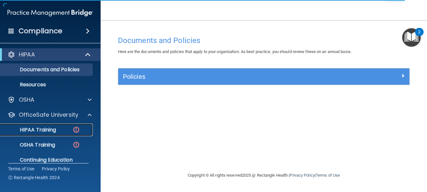
click at [48, 129] on p "HIPAA Training" at bounding box center [30, 130] width 52 height 6
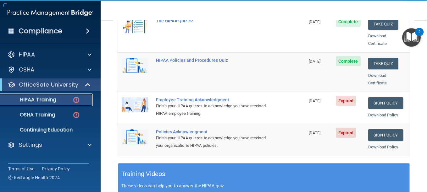
scroll to position [157, 0]
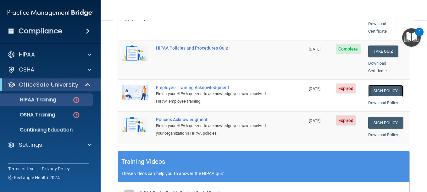
click at [375, 85] on link "Sign Policy" at bounding box center [385, 91] width 35 height 12
click at [62, 115] on div "OSHA Training" at bounding box center [47, 115] width 86 height 6
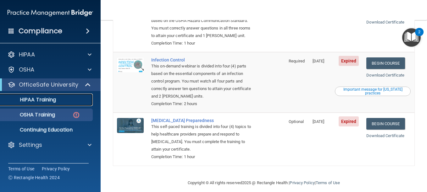
click at [45, 100] on p "HIPAA Training" at bounding box center [30, 100] width 52 height 6
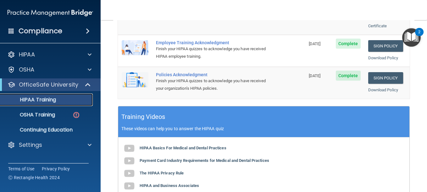
scroll to position [202, 0]
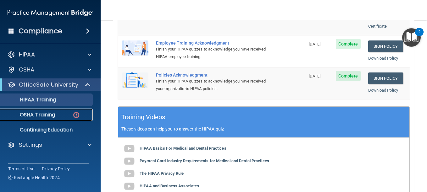
click at [41, 116] on p "OSHA Training" at bounding box center [29, 115] width 51 height 6
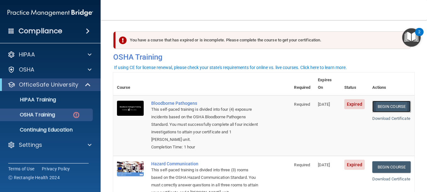
click at [388, 101] on link "Begin Course" at bounding box center [391, 107] width 38 height 12
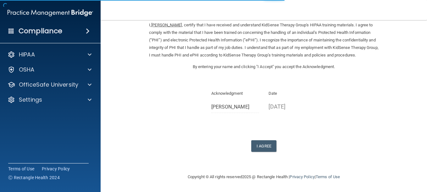
scroll to position [35, 0]
click at [266, 149] on button "I Agree" at bounding box center [263, 147] width 25 height 12
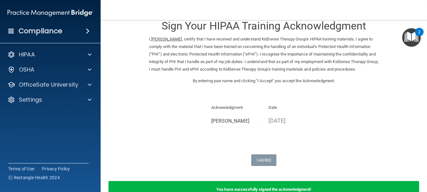
scroll to position [0, 0]
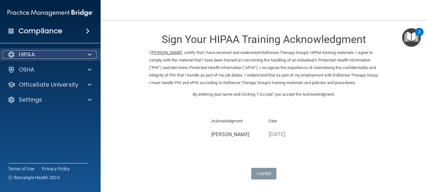
click at [86, 53] on div at bounding box center [89, 55] width 16 height 8
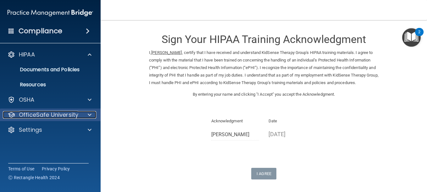
click at [79, 116] on div "OfficeSafe University" at bounding box center [42, 115] width 78 height 8
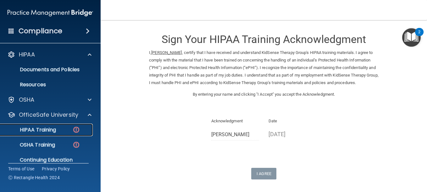
click at [56, 131] on p "HIPAA Training" at bounding box center [30, 130] width 52 height 6
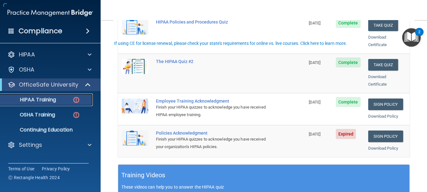
scroll to position [189, 0]
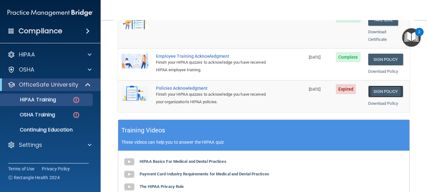
click at [372, 86] on link "Sign Policy" at bounding box center [385, 92] width 35 height 12
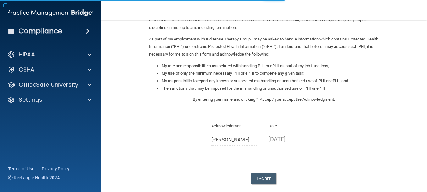
scroll to position [94, 0]
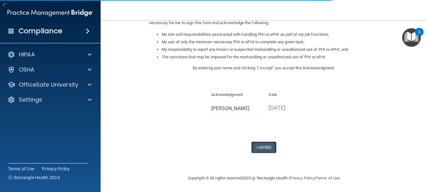
click at [264, 147] on button "I Agree" at bounding box center [263, 148] width 25 height 12
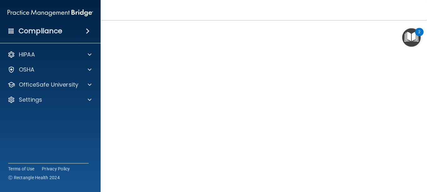
scroll to position [30, 0]
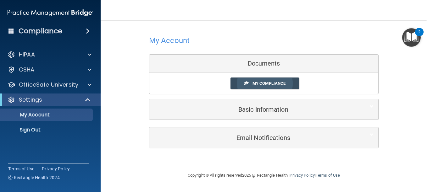
click at [261, 82] on span "My Compliance" at bounding box center [269, 83] width 33 height 5
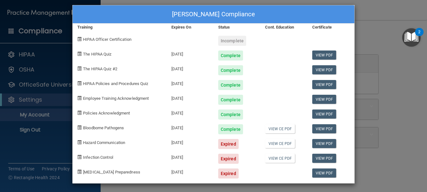
scroll to position [6, 0]
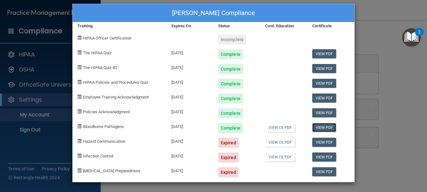
click at [321, 128] on link "View PDF" at bounding box center [324, 127] width 24 height 9
click at [29, 139] on div "Colleen Rooney's Compliance Training Expires On Status Cont. Education Certific…" at bounding box center [213, 96] width 427 height 192
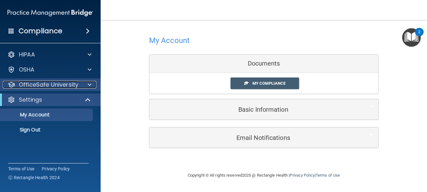
click at [90, 85] on span at bounding box center [90, 85] width 4 height 8
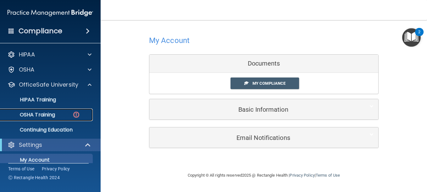
click at [52, 113] on p "OSHA Training" at bounding box center [29, 115] width 51 height 6
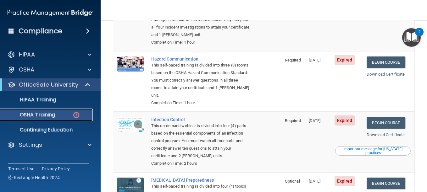
scroll to position [94, 0]
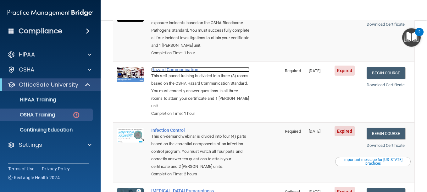
click at [161, 70] on div "Hazard Communication" at bounding box center [200, 69] width 98 height 5
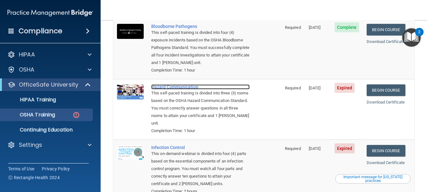
scroll to position [63, 0]
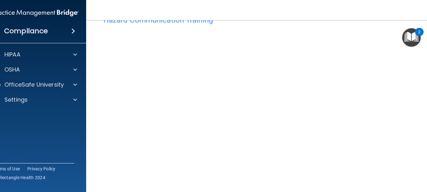
scroll to position [31, 0]
click at [415, 37] on img "Open Resource Center, 2 new notifications" at bounding box center [411, 37] width 19 height 19
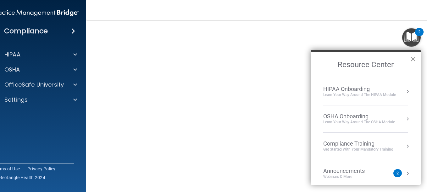
click at [413, 59] on button "×" at bounding box center [413, 59] width 6 height 10
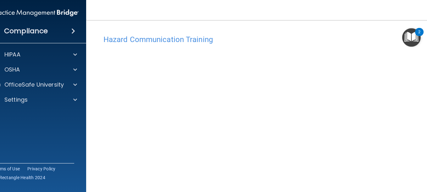
scroll to position [0, 0]
click at [417, 38] on img "Open Resource Center, 2 new notifications" at bounding box center [411, 37] width 19 height 19
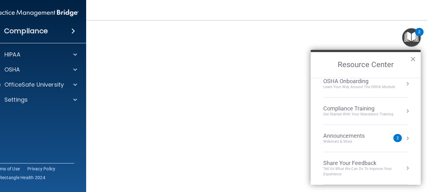
scroll to position [91, 0]
click at [413, 58] on button "×" at bounding box center [413, 59] width 6 height 10
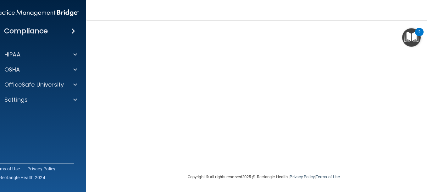
scroll to position [0, 0]
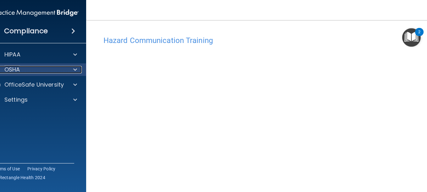
click at [21, 70] on div "OSHA" at bounding box center [27, 70] width 78 height 8
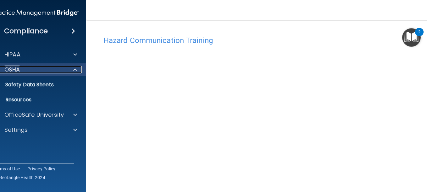
click at [24, 67] on div "OSHA" at bounding box center [27, 70] width 78 height 8
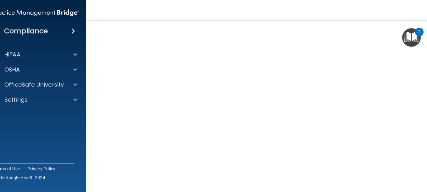
scroll to position [40, 0]
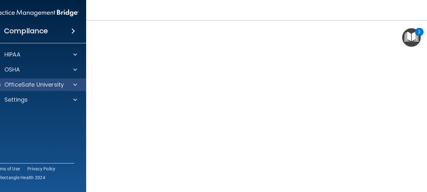
click at [49, 80] on div "OfficeSafe University" at bounding box center [36, 85] width 101 height 13
click at [70, 84] on div at bounding box center [74, 85] width 16 height 8
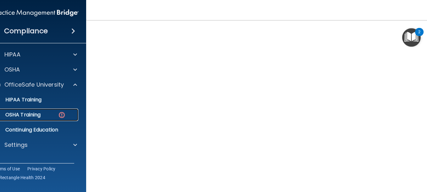
click at [32, 114] on p "OSHA Training" at bounding box center [15, 115] width 51 height 6
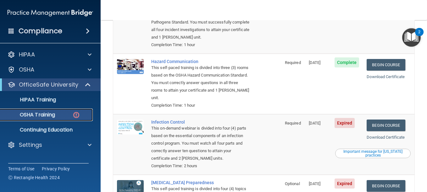
scroll to position [134, 0]
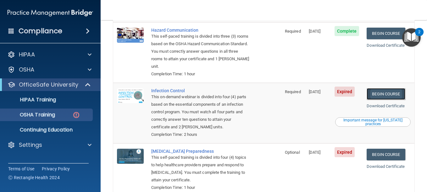
click at [381, 94] on link "Begin Course" at bounding box center [386, 94] width 38 height 12
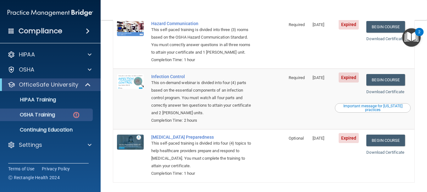
scroll to position [157, 0]
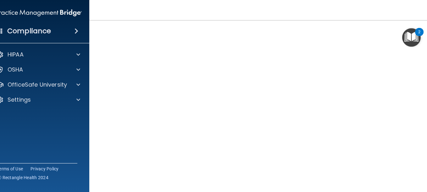
scroll to position [31, 0]
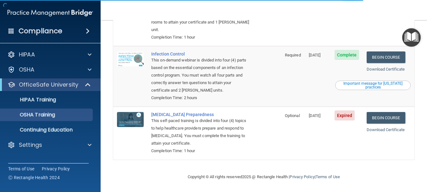
scroll to position [155, 0]
click at [382, 118] on link "Begin Course" at bounding box center [386, 118] width 38 height 12
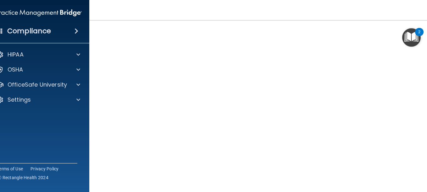
scroll to position [30, 0]
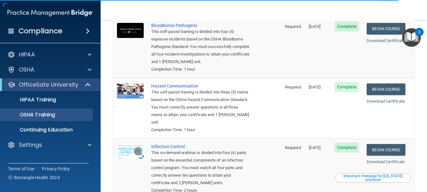
scroll to position [29, 0]
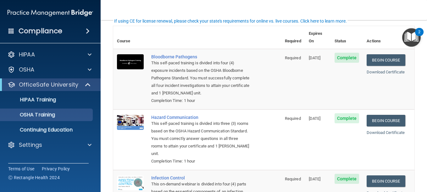
click at [386, 130] on div "Download Certificate" at bounding box center [389, 133] width 44 height 8
click at [387, 133] on link "Download Certificate" at bounding box center [386, 133] width 38 height 5
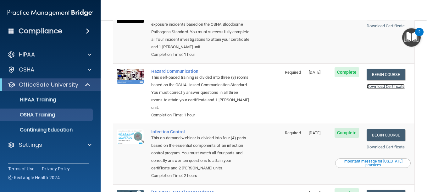
scroll to position [123, 0]
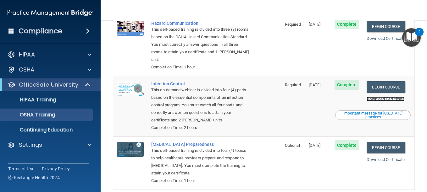
click at [391, 98] on link "Download Certificate" at bounding box center [386, 99] width 38 height 5
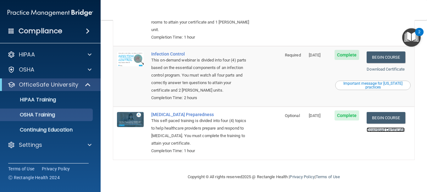
click at [376, 130] on link "Download Certificate" at bounding box center [386, 130] width 38 height 5
